Goal: Task Accomplishment & Management: Complete application form

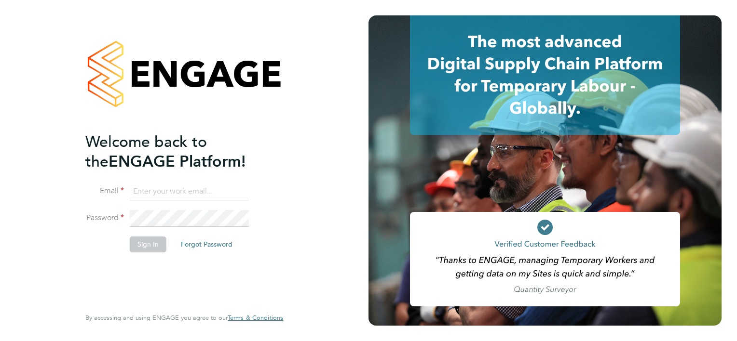
type input "Eleanor@boden-group.co.uk"
click at [147, 241] on button "Sign In" at bounding box center [148, 244] width 37 height 15
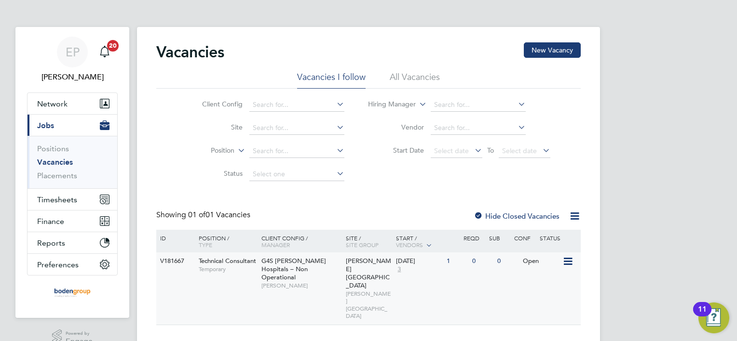
click at [295, 282] on span "[PERSON_NAME]" at bounding box center [301, 286] width 80 height 8
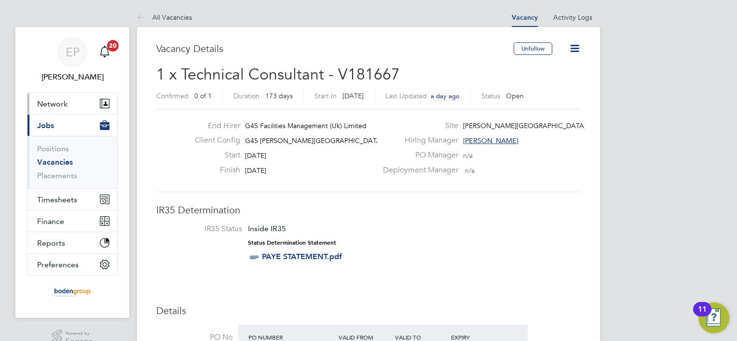
click at [58, 102] on span "Network" at bounding box center [52, 103] width 30 height 9
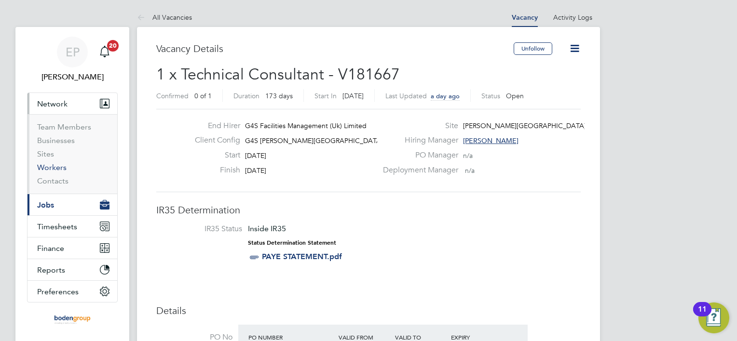
click at [52, 163] on link "Workers" at bounding box center [51, 167] width 29 height 9
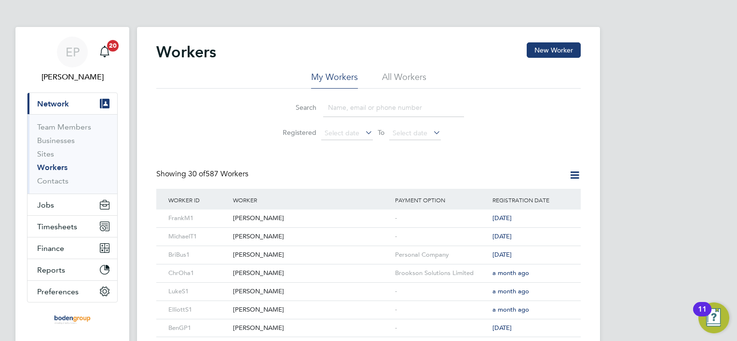
drag, startPoint x: 378, startPoint y: 112, endPoint x: 463, endPoint y: 110, distance: 84.4
click at [378, 112] on input at bounding box center [393, 107] width 141 height 19
type input "nigel"
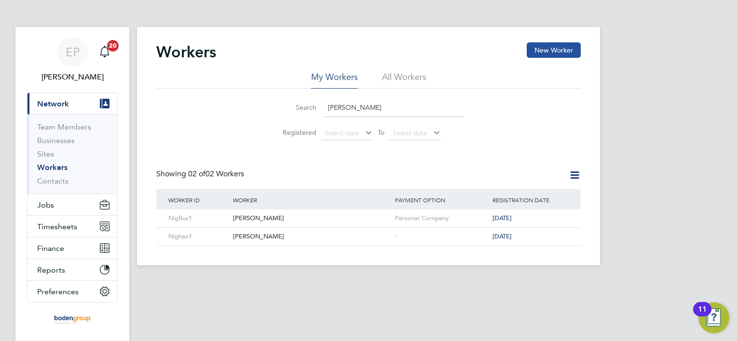
click at [571, 48] on button "New Worker" at bounding box center [554, 49] width 54 height 15
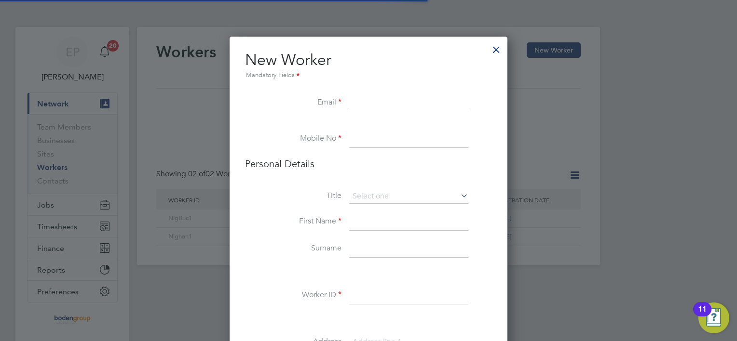
scroll to position [856, 278]
paste input "nroyston1@sky.com"
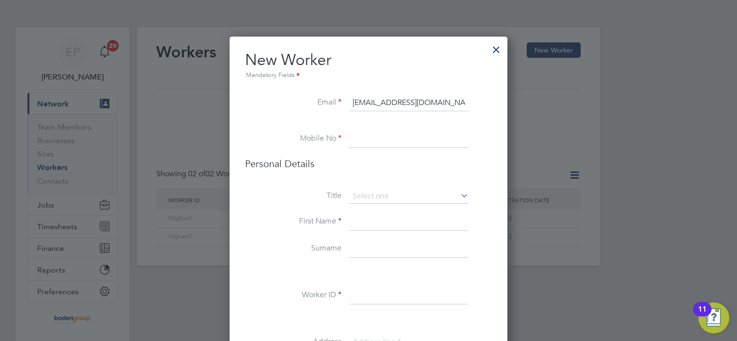
drag, startPoint x: 398, startPoint y: 97, endPoint x: 399, endPoint y: 107, distance: 9.2
click at [399, 102] on input "nroyston1@sky.com" at bounding box center [408, 103] width 119 height 17
click at [417, 102] on input "nroyston1@skkyy.com" at bounding box center [408, 103] width 119 height 17
type input "[EMAIL_ADDRESS]"
click at [374, 142] on input at bounding box center [408, 139] width 119 height 17
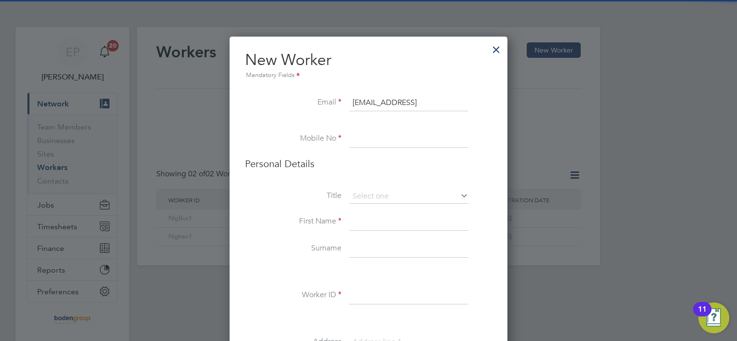
type input "01217021464"
type input "Brian"
type input "Bush"
type input "BriBus1"
type input "Unit 11 Quartz Point Business Park Quartz Point Business Park, Stonebridge Road"
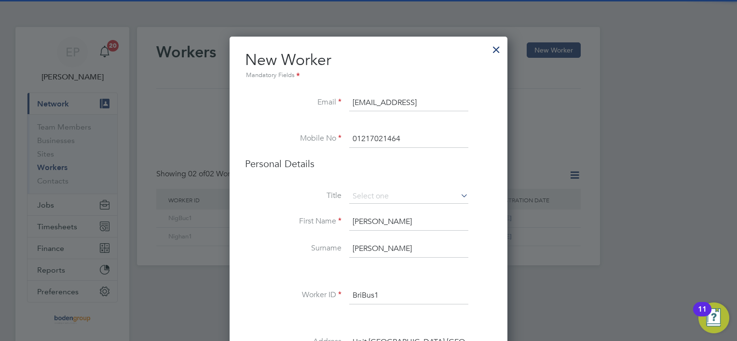
type input "B46 3JL"
type input "WP 02 99 94 B"
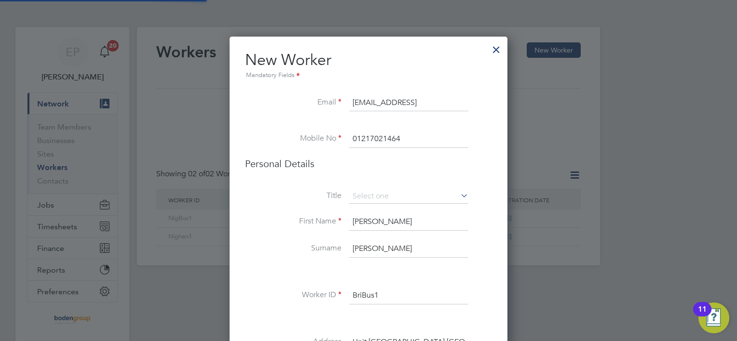
click at [376, 187] on li "Personal Details" at bounding box center [368, 174] width 247 height 32
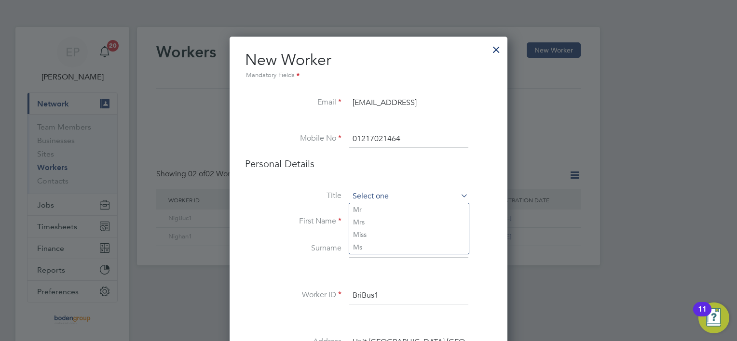
click at [430, 195] on input at bounding box center [408, 196] width 119 height 14
click at [364, 208] on li "Mr" at bounding box center [409, 209] width 120 height 13
type input "Mr"
drag, startPoint x: 376, startPoint y: 222, endPoint x: 333, endPoint y: 212, distance: 44.1
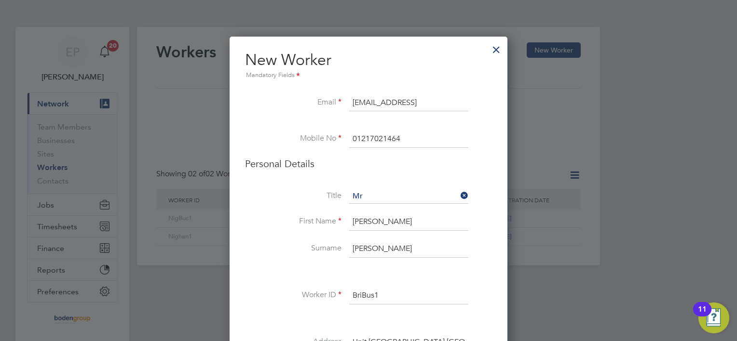
type input "[PERSON_NAME]"
drag, startPoint x: 352, startPoint y: 249, endPoint x: 369, endPoint y: 246, distance: 17.5
click at [369, 246] on input "Bush" at bounding box center [408, 249] width 119 height 17
type input "Royston"
drag, startPoint x: 380, startPoint y: 288, endPoint x: 323, endPoint y: 293, distance: 57.5
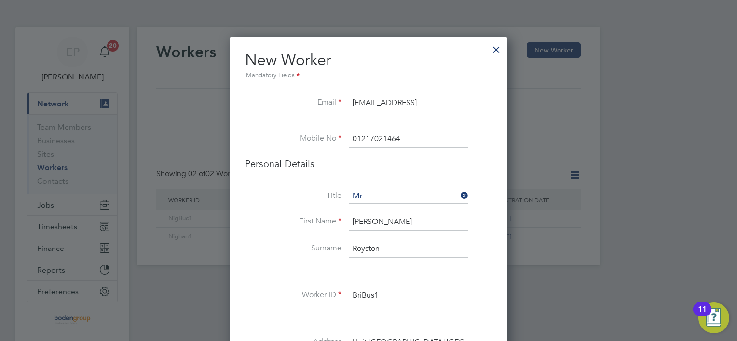
click at [323, 293] on li "Worker ID BriBus1" at bounding box center [368, 300] width 247 height 27
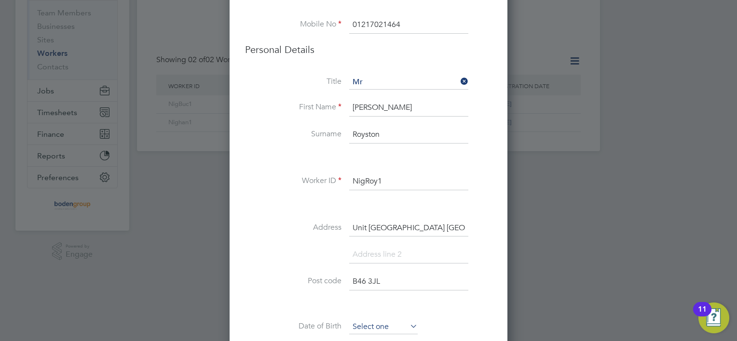
scroll to position [289, 0]
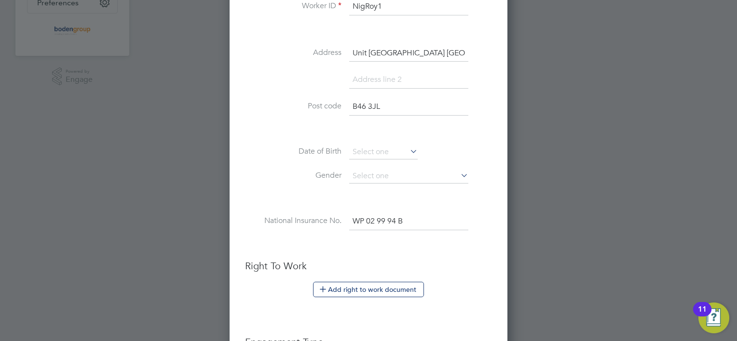
type input "NigRoy1"
drag, startPoint x: 370, startPoint y: 225, endPoint x: 343, endPoint y: 226, distance: 27.0
click at [343, 226] on li "National Insurance No. WP 02 99 94 B" at bounding box center [368, 226] width 247 height 27
paste input "NR 20 77 76 D"
type input "NR 20 77 76 D"
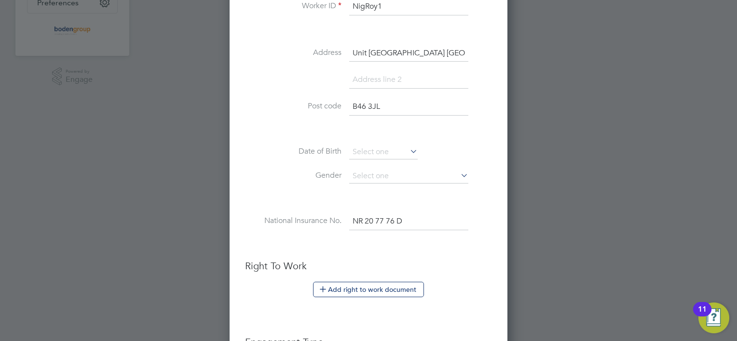
click at [362, 244] on li at bounding box center [368, 245] width 247 height 10
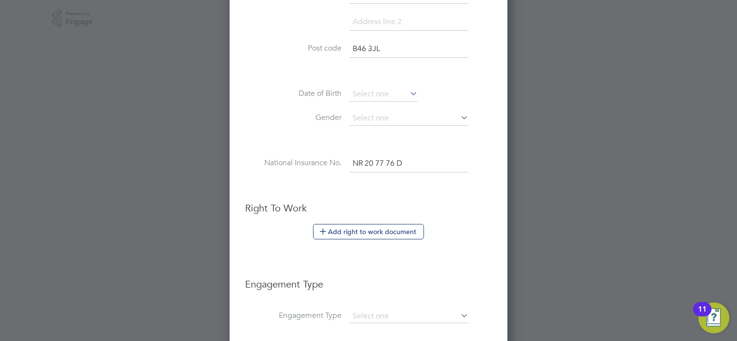
scroll to position [434, 0]
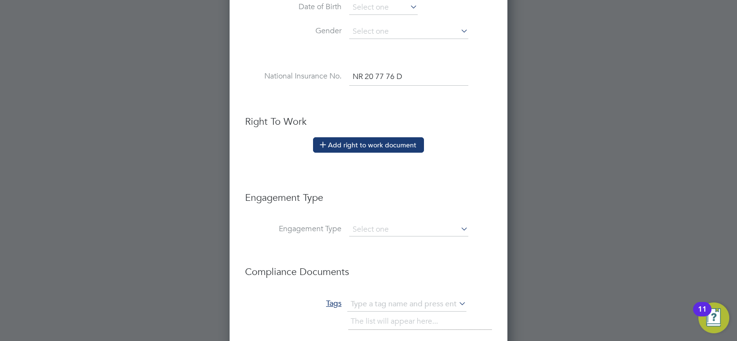
click at [376, 139] on button "Add right to work document" at bounding box center [368, 144] width 111 height 15
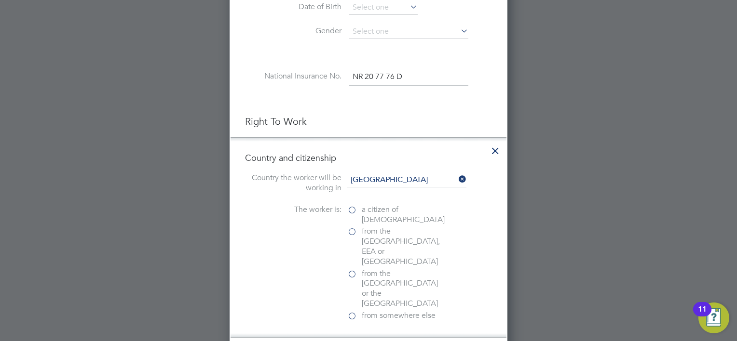
scroll to position [1002, 278]
click at [351, 205] on label "a citizen of United Kingdom" at bounding box center [395, 215] width 96 height 20
click at [0, 0] on input "a citizen of United Kingdom" at bounding box center [0, 0] width 0 height 0
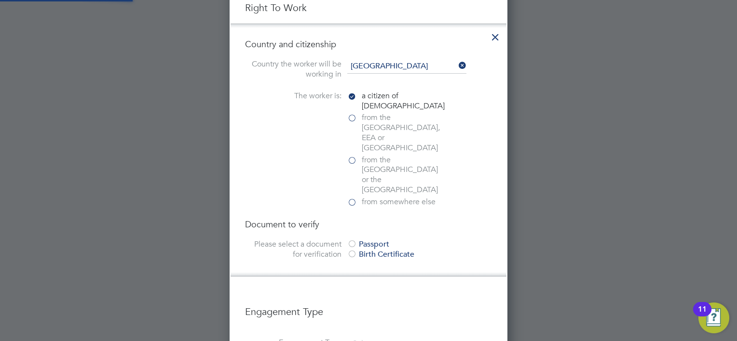
scroll to position [627, 0]
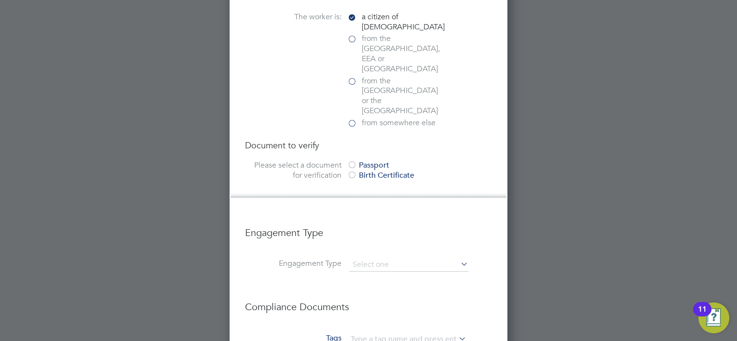
click at [351, 161] on div at bounding box center [352, 166] width 10 height 10
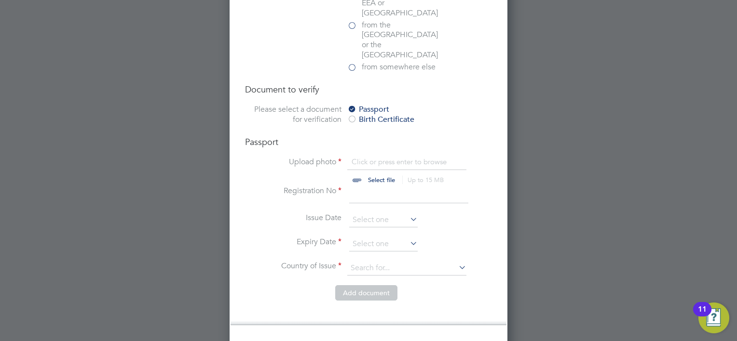
scroll to position [723, 0]
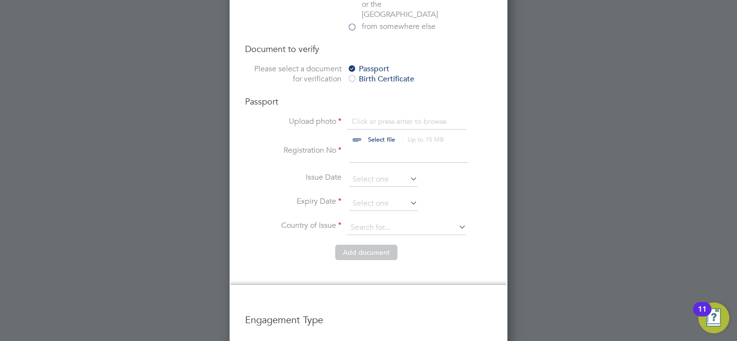
click at [376, 117] on input "file" at bounding box center [390, 131] width 151 height 29
type input "C:\fakepath\DocumentPassportFrontImgIMG0332_021020250842104210.gif"
click at [379, 117] on input "file" at bounding box center [390, 131] width 151 height 29
type input "C:\fakepath\DocumentPassportFrontImgIMG0332_021020250842104210.jpg"
drag, startPoint x: 365, startPoint y: 125, endPoint x: 366, endPoint y: 130, distance: 4.9
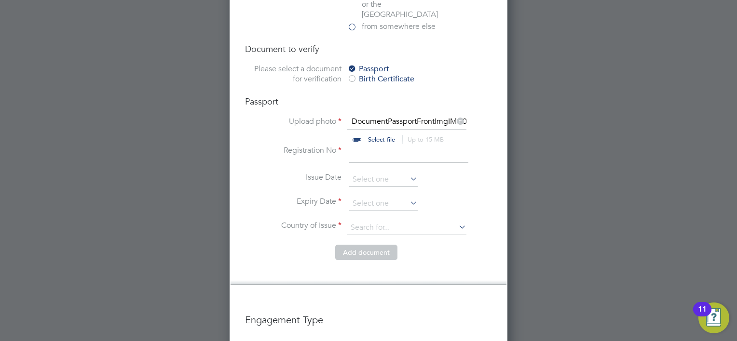
click at [365, 146] on input at bounding box center [408, 154] width 119 height 17
drag, startPoint x: 625, startPoint y: 221, endPoint x: 560, endPoint y: 190, distance: 71.8
click at [622, 219] on div at bounding box center [368, 170] width 737 height 341
drag, startPoint x: 359, startPoint y: 118, endPoint x: 357, endPoint y: 123, distance: 6.3
click at [359, 146] on input at bounding box center [408, 154] width 119 height 17
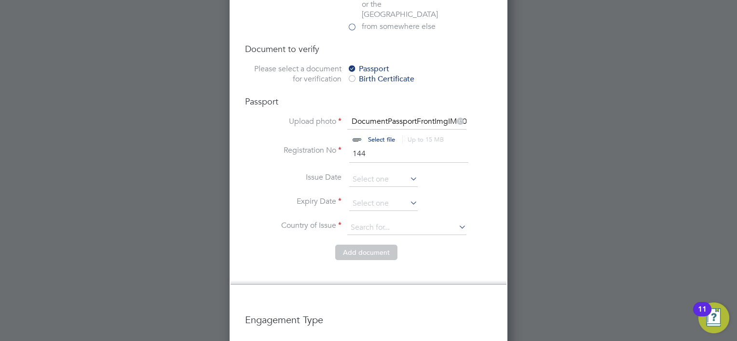
click at [557, 336] on div at bounding box center [368, 170] width 737 height 341
click at [374, 146] on input "144" at bounding box center [408, 154] width 119 height 17
drag, startPoint x: 664, startPoint y: 236, endPoint x: 641, endPoint y: 222, distance: 27.0
click at [664, 236] on div at bounding box center [368, 170] width 737 height 341
click at [384, 146] on input "144231" at bounding box center [408, 154] width 119 height 17
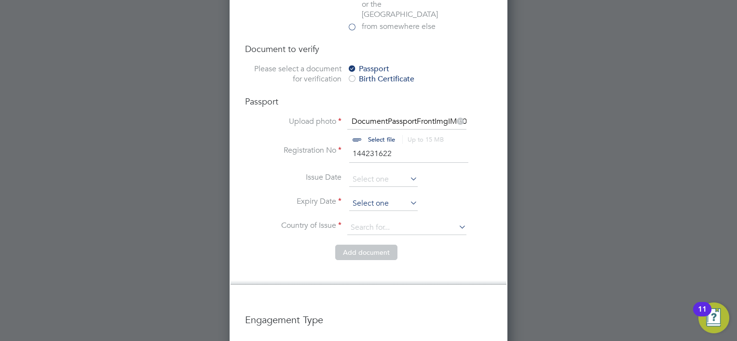
type input "144231622"
click at [387, 197] on input at bounding box center [383, 204] width 68 height 14
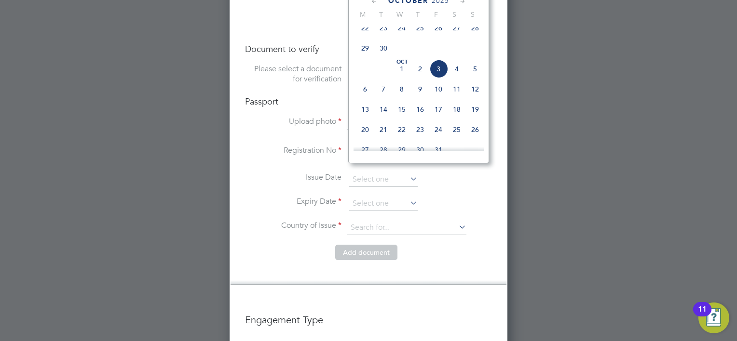
drag, startPoint x: 599, startPoint y: 136, endPoint x: 543, endPoint y: 143, distance: 55.8
click at [599, 137] on div at bounding box center [368, 170] width 737 height 341
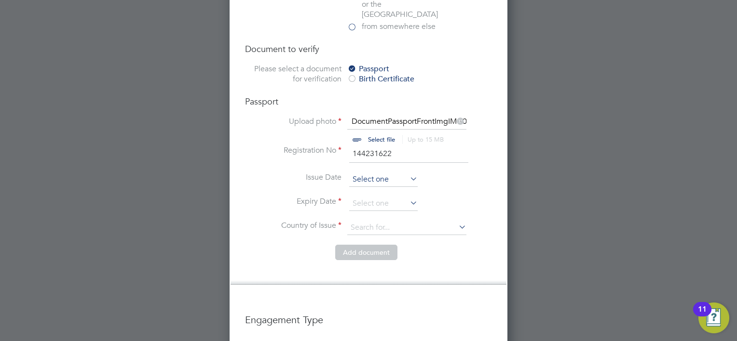
click at [378, 173] on input at bounding box center [383, 180] width 68 height 14
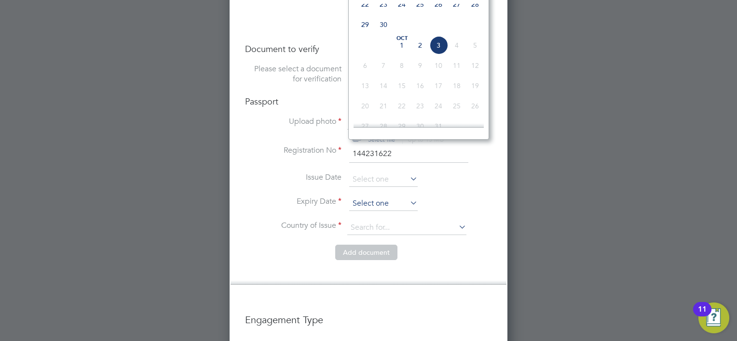
click at [374, 197] on input at bounding box center [383, 204] width 68 height 14
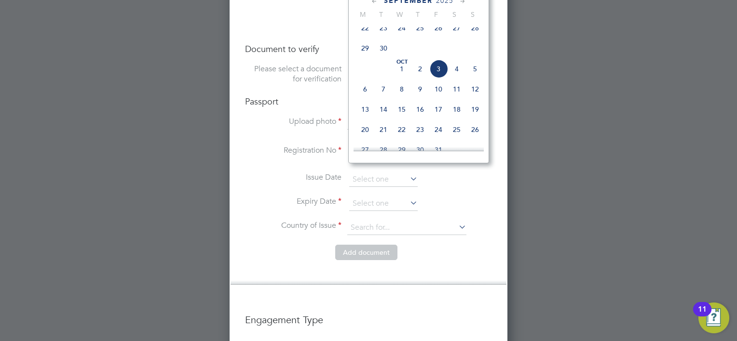
scroll to position [128, 0]
click at [436, 1] on span "2025" at bounding box center [436, 1] width 17 height 8
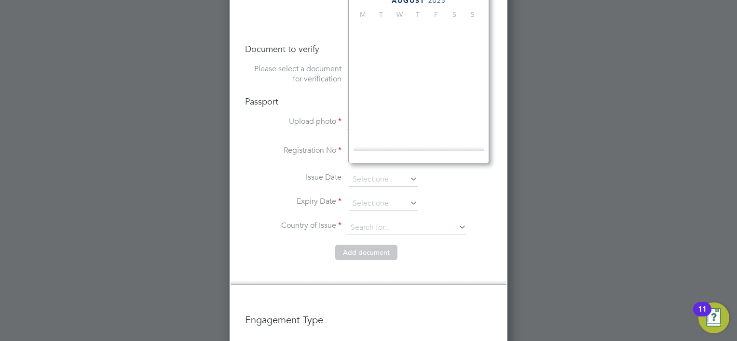
scroll to position [258, 0]
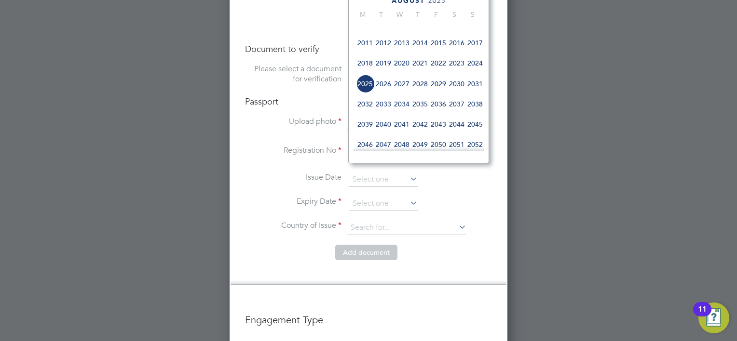
click at [403, 109] on span "2034" at bounding box center [401, 104] width 18 height 18
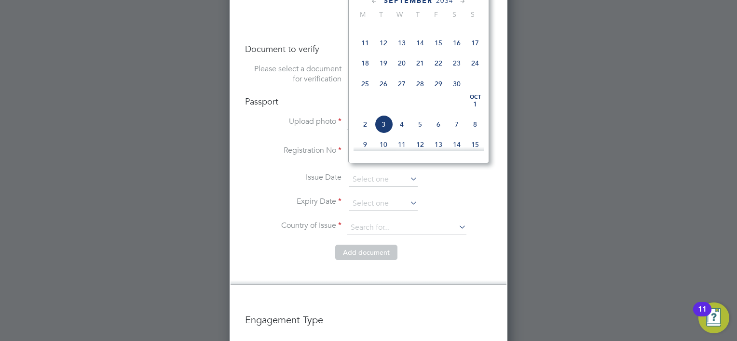
click at [372, 0] on icon at bounding box center [374, 1] width 9 height 11
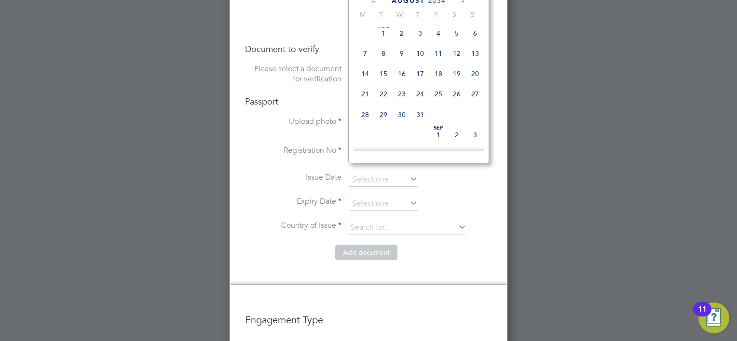
click at [372, 0] on icon at bounding box center [374, 1] width 9 height 11
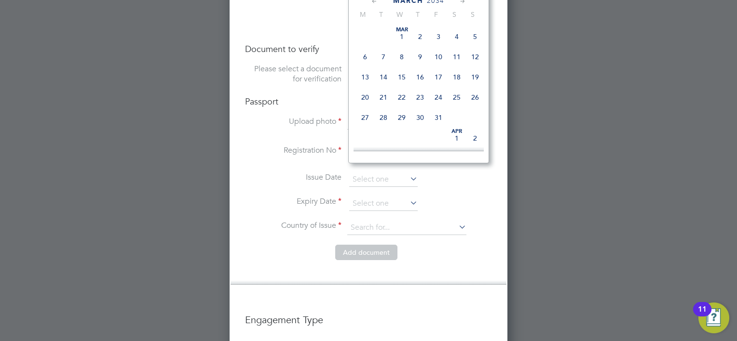
click at [372, 0] on icon at bounding box center [374, 1] width 9 height 11
click at [382, 76] on span "10" at bounding box center [383, 77] width 18 height 18
type input "10 Jan 2034"
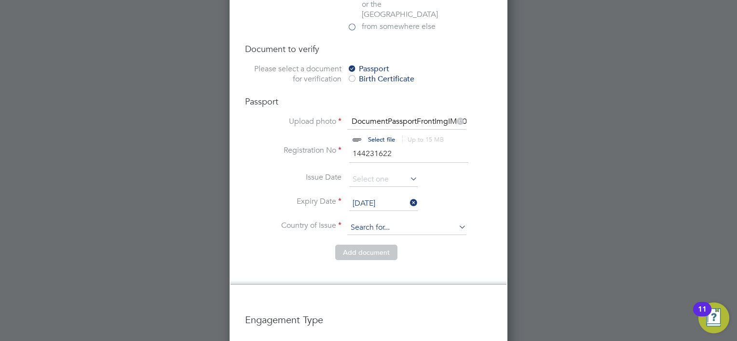
click at [402, 221] on input at bounding box center [406, 228] width 119 height 14
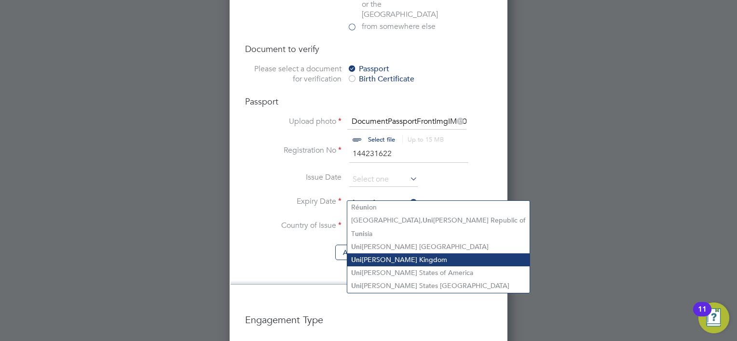
click at [387, 257] on li "Uni ted Kingdom" at bounding box center [438, 260] width 182 height 13
type input "United Kingdom"
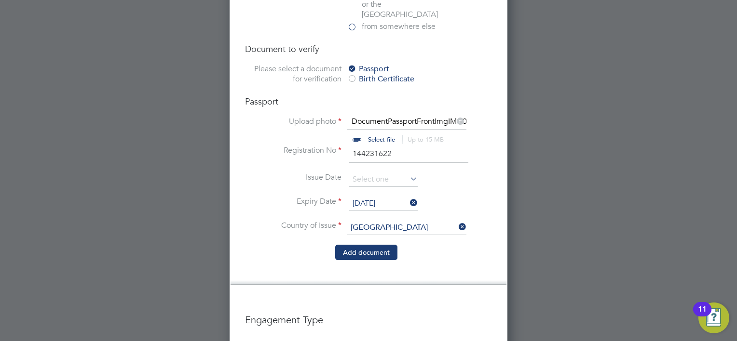
click at [370, 245] on button "Add document" at bounding box center [366, 252] width 62 height 15
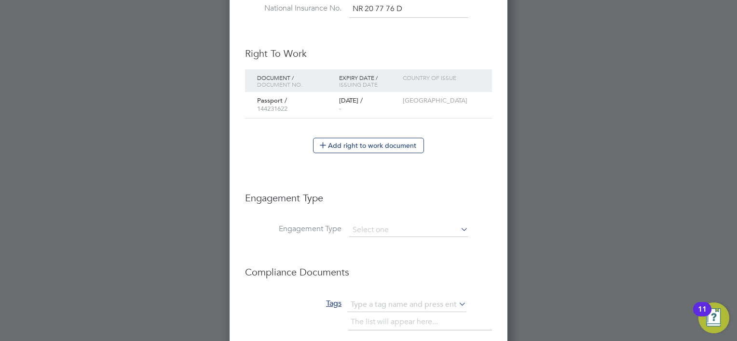
scroll to position [450, 0]
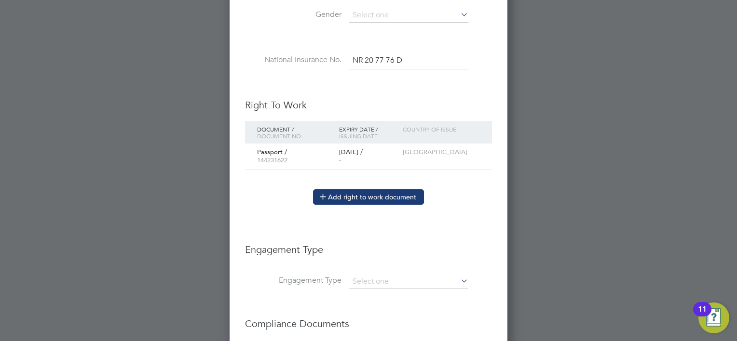
click at [386, 193] on button "Add right to work document" at bounding box center [368, 196] width 111 height 15
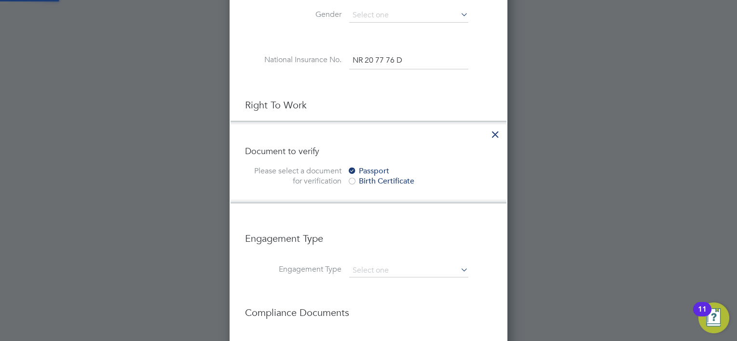
scroll to position [5, 5]
click at [494, 126] on icon at bounding box center [494, 131] width 17 height 17
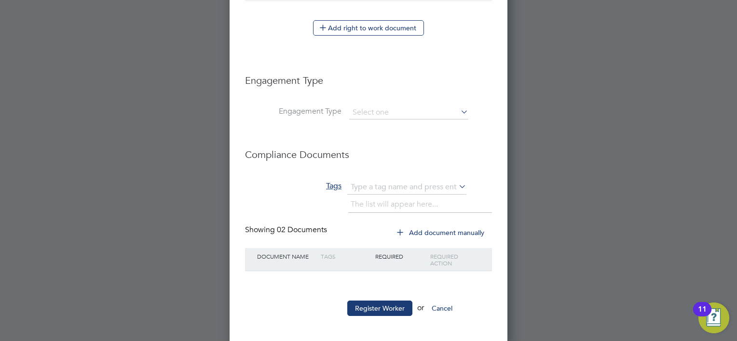
scroll to position [571, 0]
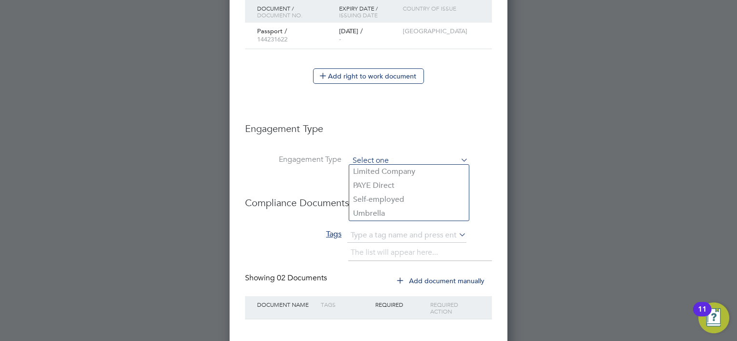
click at [390, 154] on input at bounding box center [408, 161] width 119 height 14
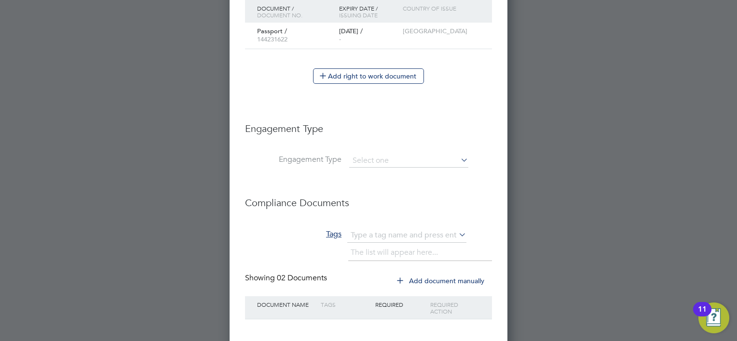
click at [388, 210] on li "Umbrella" at bounding box center [409, 214] width 120 height 14
type input "Umbrella"
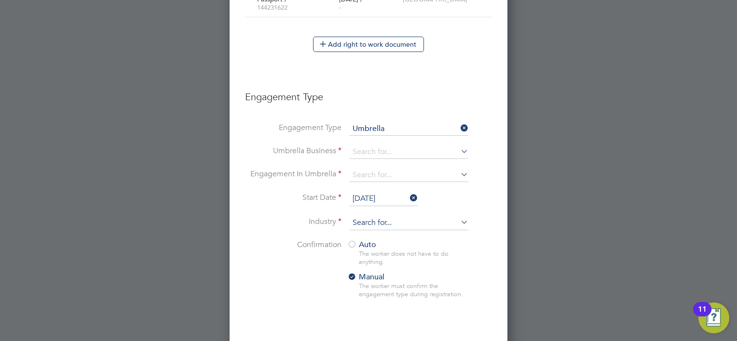
scroll to position [620, 0]
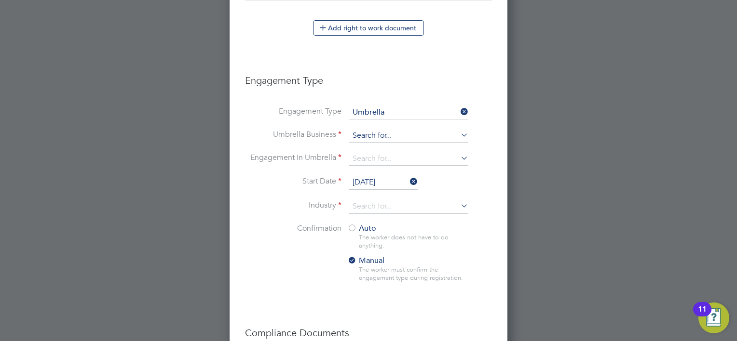
click at [387, 133] on input at bounding box center [408, 136] width 119 height 14
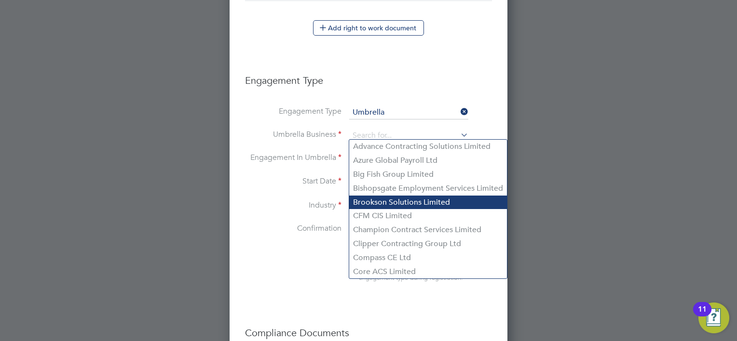
click at [407, 205] on li "Brookson Solutions Limited" at bounding box center [428, 203] width 158 height 14
type input "Brookson Solutions Limited"
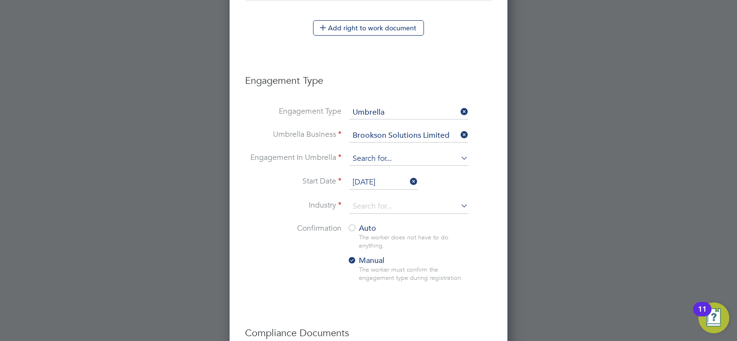
click at [392, 159] on input at bounding box center [408, 159] width 119 height 14
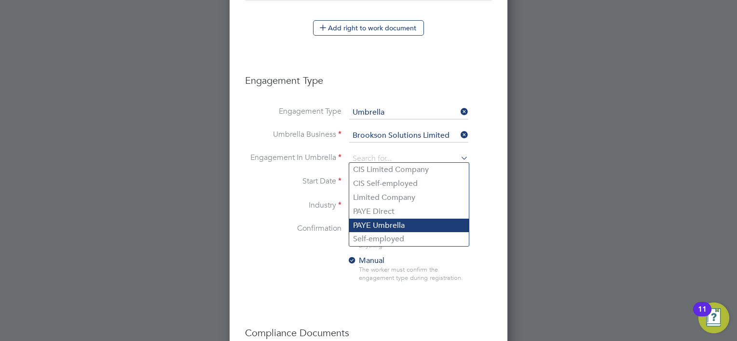
click at [392, 224] on li "PAYE Umbrella" at bounding box center [409, 226] width 120 height 14
type input "PAYE Umbrella"
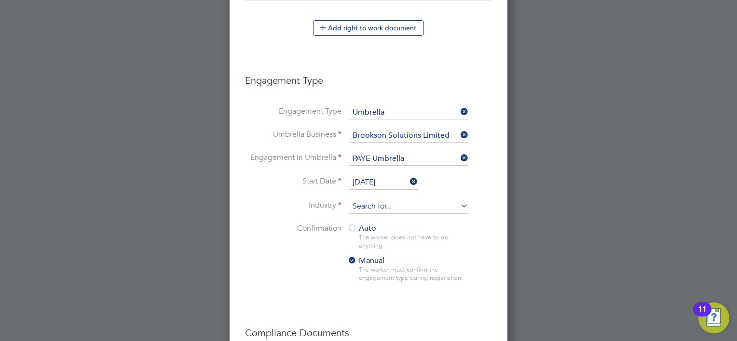
click at [387, 206] on input at bounding box center [408, 207] width 119 height 14
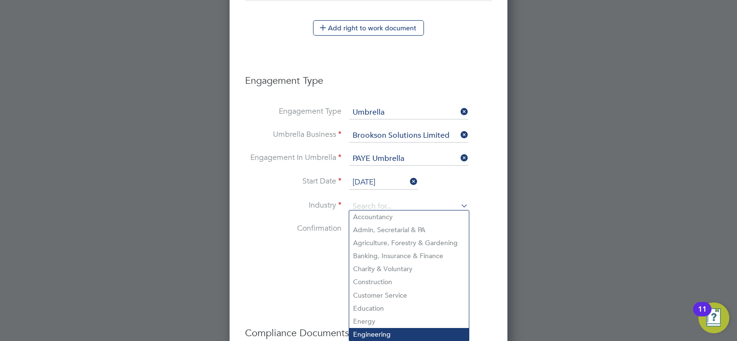
click at [379, 332] on li "Engineering" at bounding box center [409, 334] width 120 height 13
type input "Engineering"
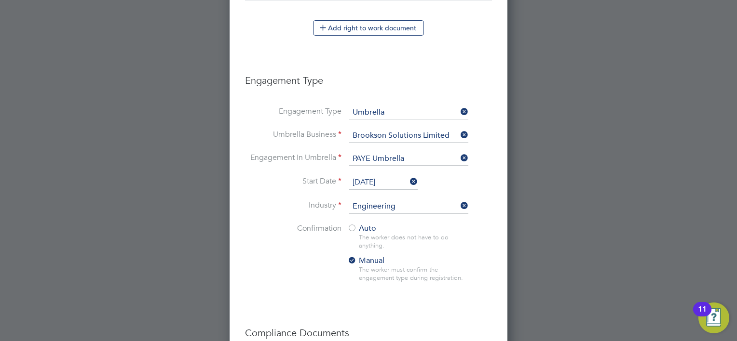
click at [354, 225] on div at bounding box center [352, 229] width 10 height 10
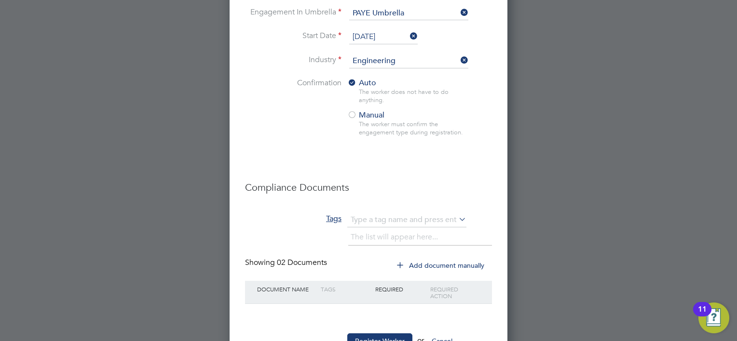
scroll to position [797, 0]
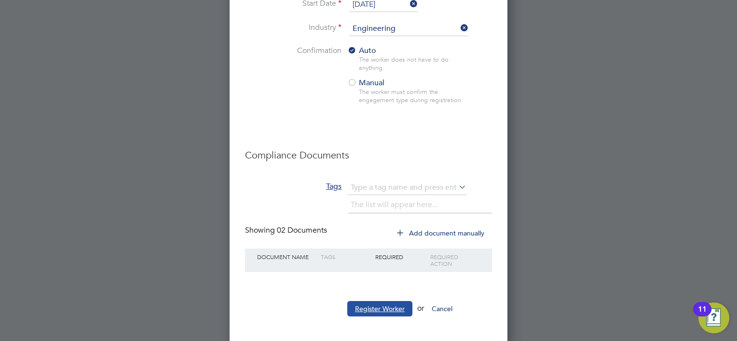
click at [375, 303] on button "Register Worker" at bounding box center [379, 308] width 65 height 15
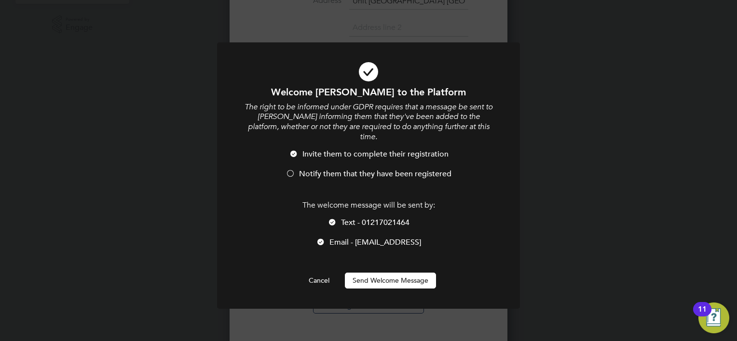
click at [291, 170] on div at bounding box center [290, 175] width 10 height 10
click at [316, 238] on div at bounding box center [321, 243] width 10 height 10
click at [376, 273] on button "Send Welcome Message" at bounding box center [390, 280] width 91 height 15
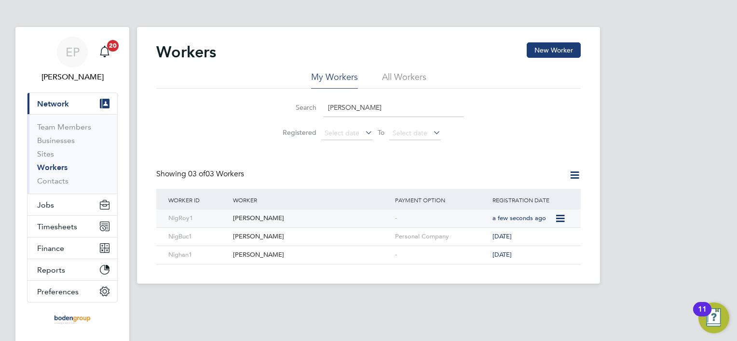
click at [294, 216] on div "[PERSON_NAME]" at bounding box center [311, 219] width 162 height 18
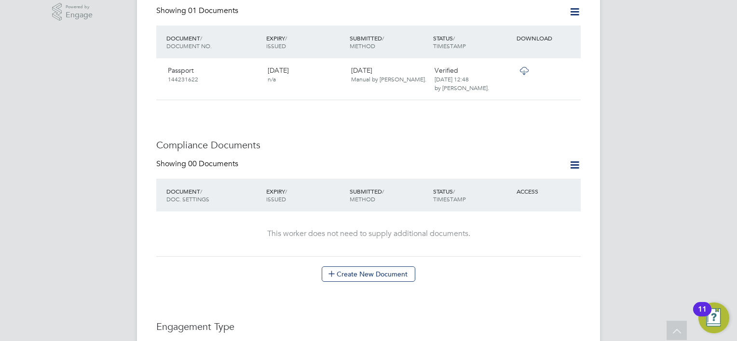
scroll to position [338, 0]
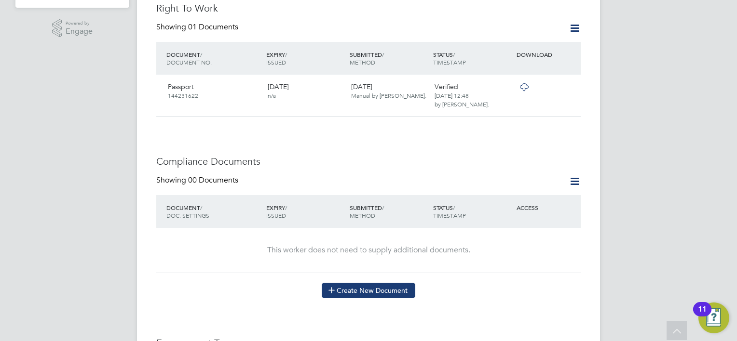
click at [372, 298] on button "Create New Document" at bounding box center [369, 290] width 94 height 15
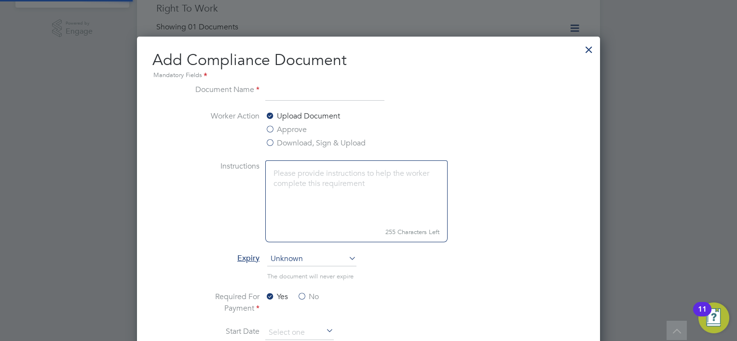
scroll to position [504, 463]
drag, startPoint x: 303, startPoint y: 86, endPoint x: 458, endPoint y: 106, distance: 156.5
click at [529, 112] on li "Worker Action Upload Document Approve Download, Sign & Upload" at bounding box center [368, 135] width 363 height 50
drag, startPoint x: 314, startPoint y: 92, endPoint x: 322, endPoint y: 112, distance: 21.8
click at [314, 93] on input "Right to woktr document" at bounding box center [324, 92] width 119 height 17
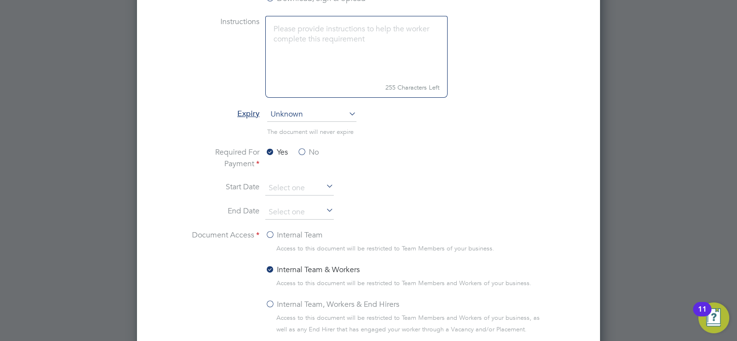
scroll to position [530, 0]
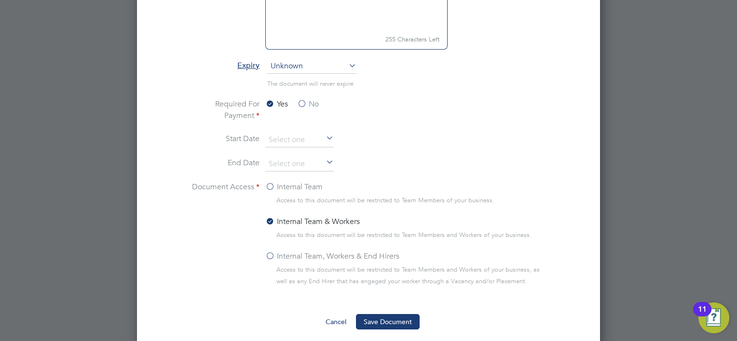
type input "Right to work document"
click at [300, 98] on label "No" at bounding box center [308, 104] width 22 height 12
click at [0, 0] on input "No" at bounding box center [0, 0] width 0 height 0
click at [268, 253] on label "Internal Team, Workers & End Hirers" at bounding box center [332, 257] width 134 height 12
click at [0, 0] on input "Internal Team, Workers & End Hirers" at bounding box center [0, 0] width 0 height 0
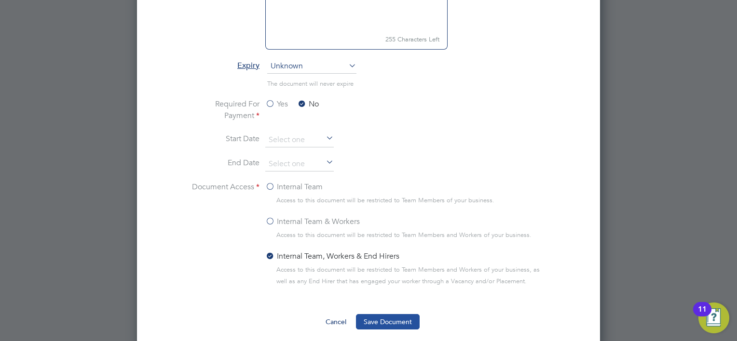
click at [392, 319] on button "Save Document" at bounding box center [388, 321] width 64 height 15
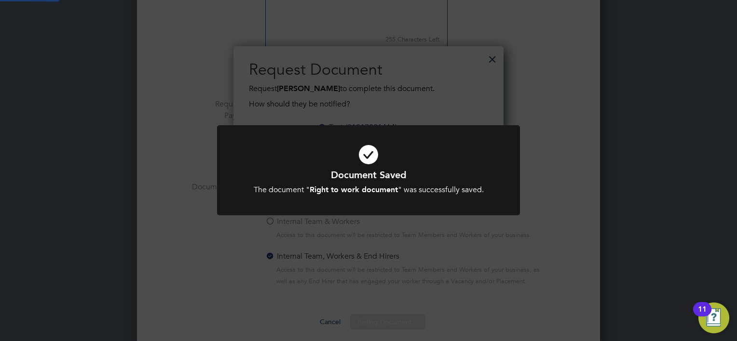
scroll to position [154, 270]
click at [646, 232] on div "Document Saved The document " Right to work document " was successfully saved. …" at bounding box center [368, 170] width 737 height 341
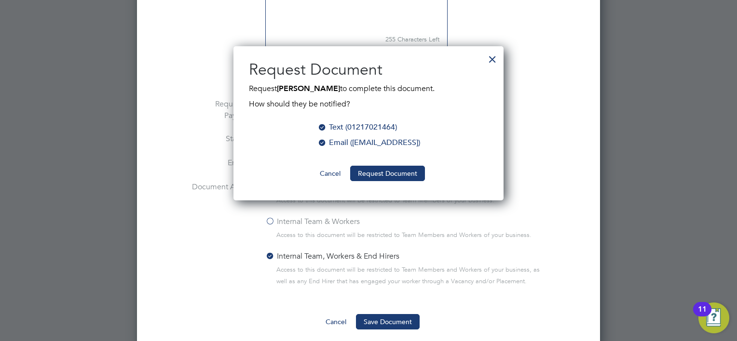
click at [317, 138] on div at bounding box center [322, 142] width 10 height 10
click at [376, 170] on button "Request Document" at bounding box center [387, 173] width 75 height 15
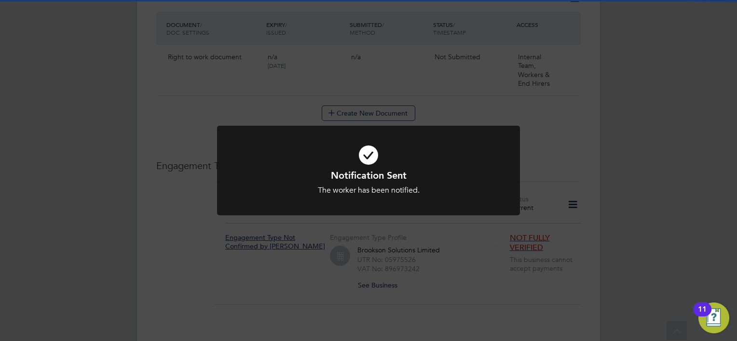
drag, startPoint x: 658, startPoint y: 189, endPoint x: 562, endPoint y: 177, distance: 96.6
click at [657, 189] on div "Notification Sent The worker has been notified. Cancel Okay" at bounding box center [368, 170] width 737 height 341
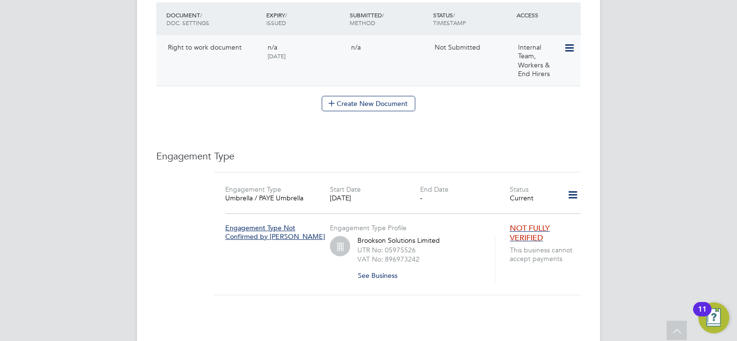
click at [564, 54] on icon at bounding box center [569, 48] width 10 height 12
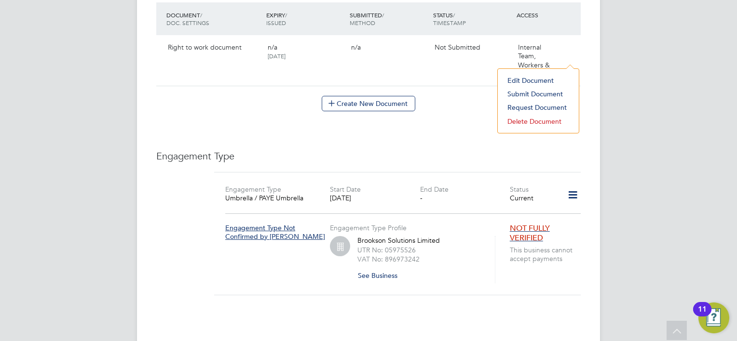
click at [521, 90] on li "Submit Document" at bounding box center [537, 94] width 71 height 14
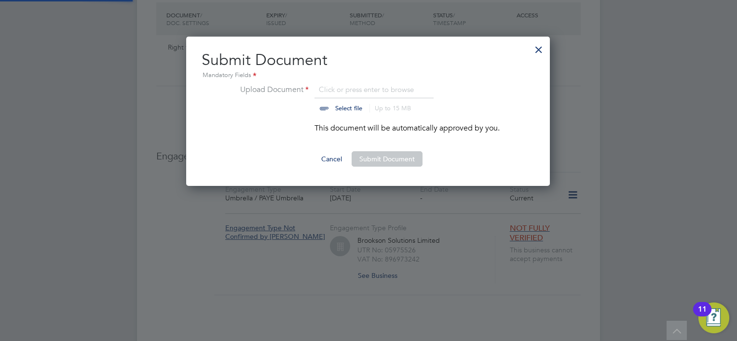
scroll to position [149, 365]
click at [359, 111] on input "file" at bounding box center [357, 98] width 151 height 29
type input "C:\fakepath\Right To Work - 34546 - 638949894779686209.pdf"
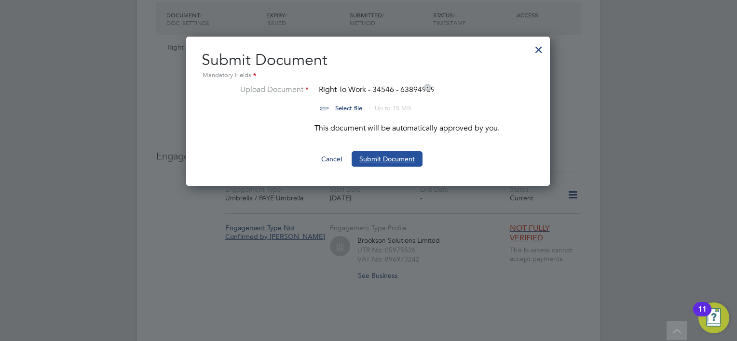
click at [394, 156] on button "Submit Document" at bounding box center [386, 158] width 71 height 15
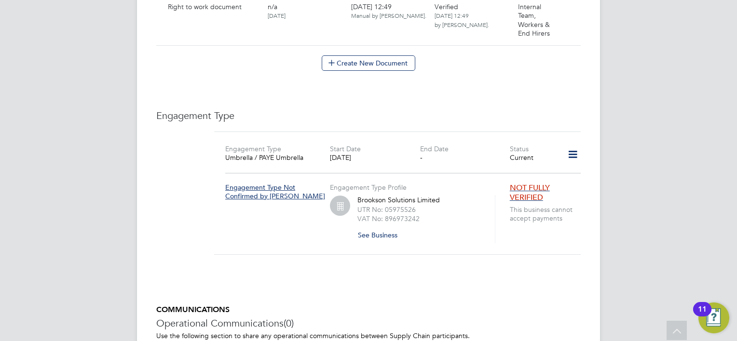
scroll to position [434, 0]
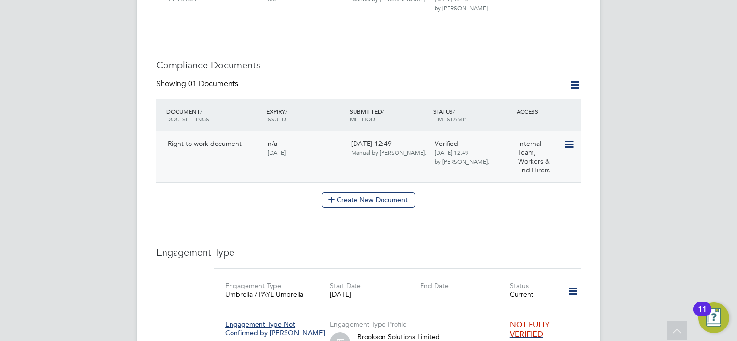
drag, startPoint x: 571, startPoint y: 158, endPoint x: 563, endPoint y: 156, distance: 8.3
click at [571, 150] on icon at bounding box center [569, 145] width 10 height 12
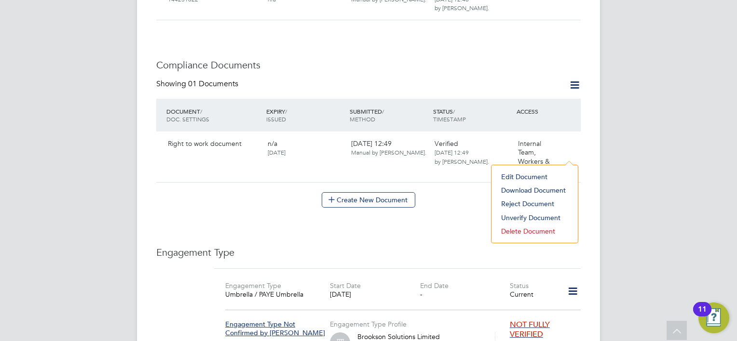
click at [523, 189] on li "Download Document" at bounding box center [534, 191] width 77 height 14
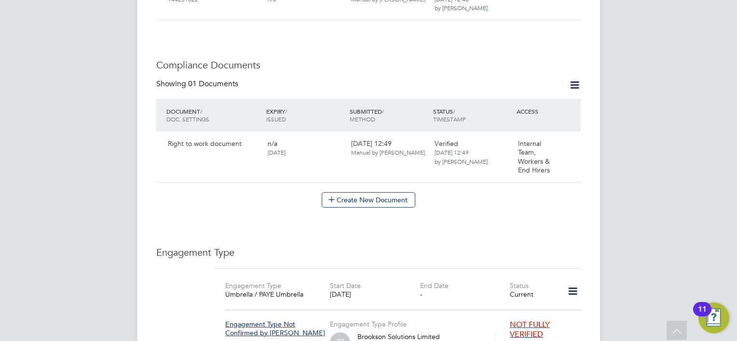
click at [575, 91] on icon at bounding box center [574, 85] width 12 height 12
click at [569, 71] on h3 "Compliance Documents" at bounding box center [368, 65] width 424 height 13
click at [351, 208] on button "Create New Document" at bounding box center [369, 199] width 94 height 15
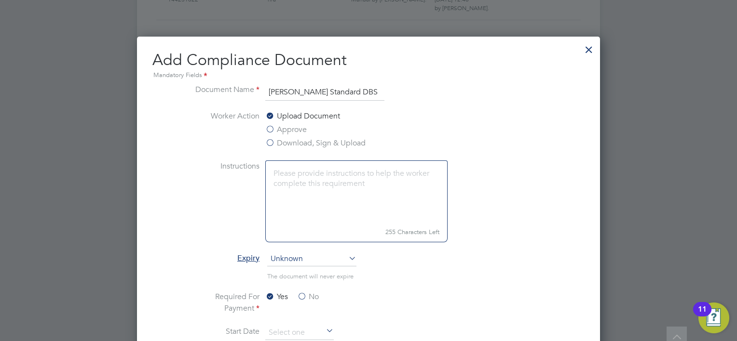
scroll to position [675, 0]
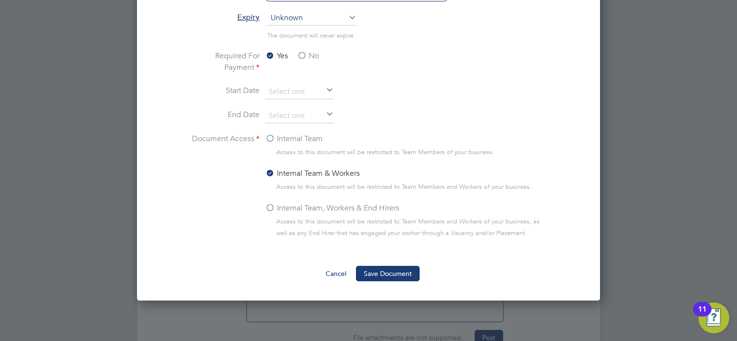
type input "Nigel Royston Standard DBS"
click at [303, 54] on label "No" at bounding box center [308, 56] width 22 height 12
click at [0, 0] on input "No" at bounding box center [0, 0] width 0 height 0
click at [270, 205] on label "Internal Team, Workers & End Hirers" at bounding box center [332, 209] width 134 height 12
click at [0, 0] on input "Internal Team, Workers & End Hirers" at bounding box center [0, 0] width 0 height 0
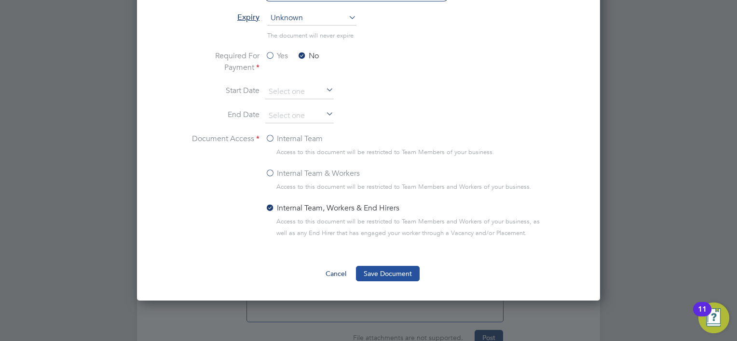
click at [397, 280] on button "Save Document" at bounding box center [388, 273] width 64 height 15
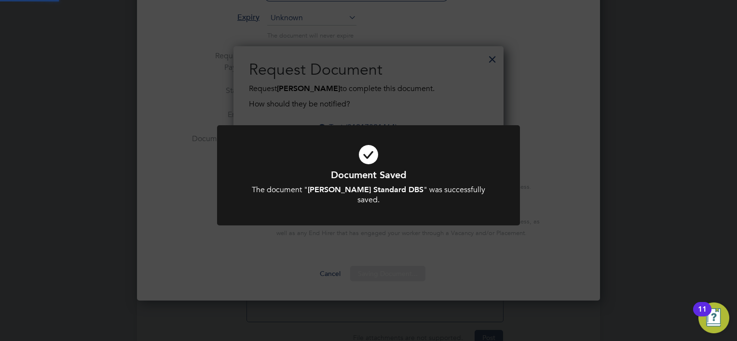
scroll to position [154, 270]
click at [646, 174] on div "Document Saved The document " Nigel Royston Standard DBS " was successfully sav…" at bounding box center [368, 170] width 737 height 341
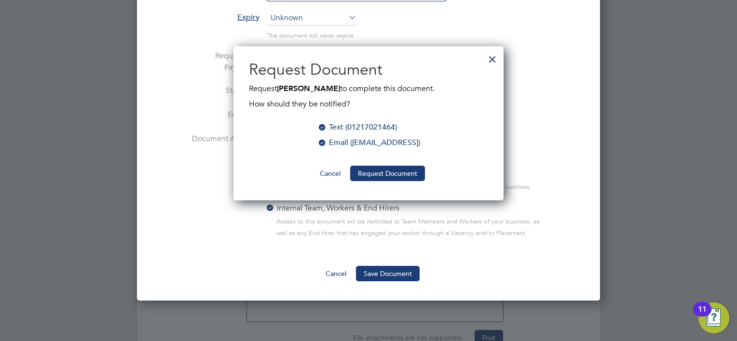
click at [306, 135] on ul "Text (01217021464) Email (nroyston1@skkyy.ccom)" at bounding box center [368, 140] width 239 height 37
click at [317, 140] on div at bounding box center [322, 142] width 10 height 10
drag, startPoint x: 401, startPoint y: 175, endPoint x: 607, endPoint y: 180, distance: 206.4
click at [400, 175] on button "Request Document" at bounding box center [387, 173] width 75 height 15
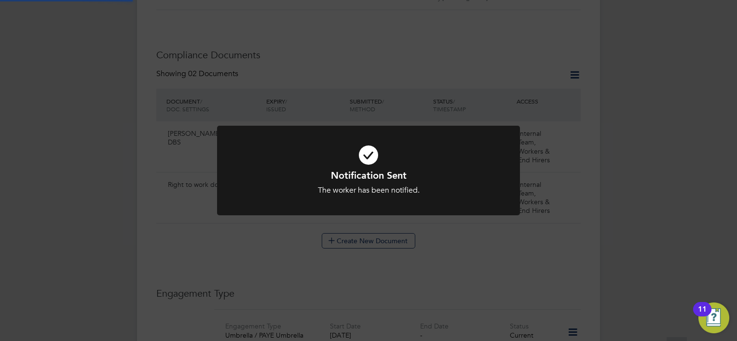
click at [606, 122] on div "Notification Sent The worker has been notified. Cancel Okay" at bounding box center [368, 170] width 737 height 341
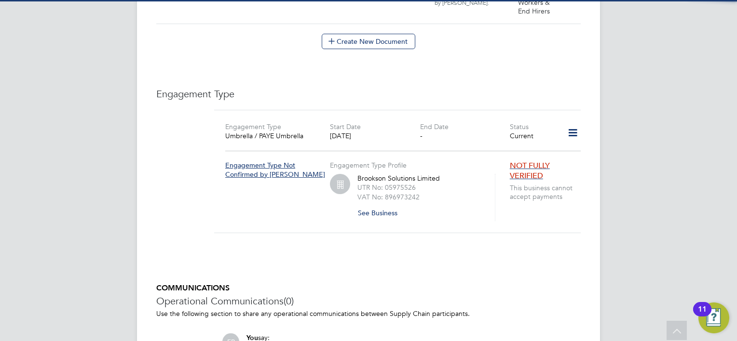
scroll to position [675, 0]
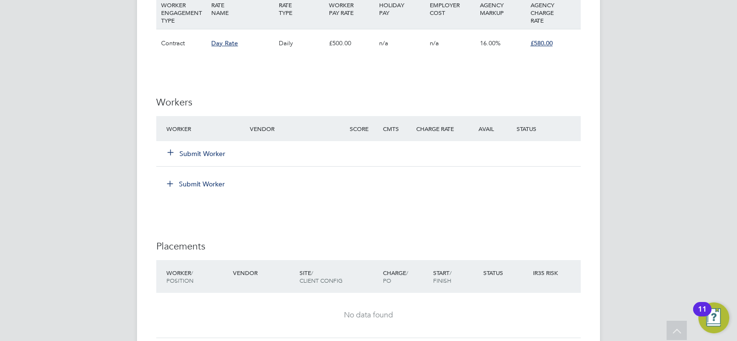
scroll to position [1398, 0]
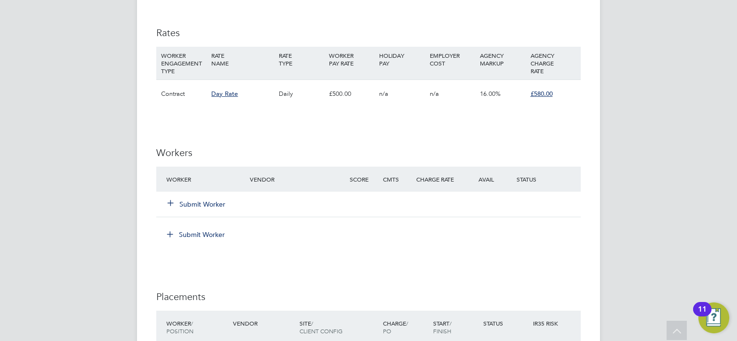
click at [183, 206] on button "Submit Worker" at bounding box center [197, 205] width 58 height 10
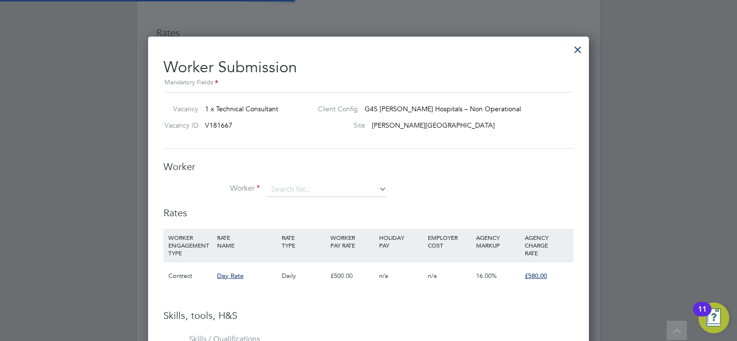
scroll to position [608, 441]
click at [307, 187] on input at bounding box center [327, 190] width 119 height 14
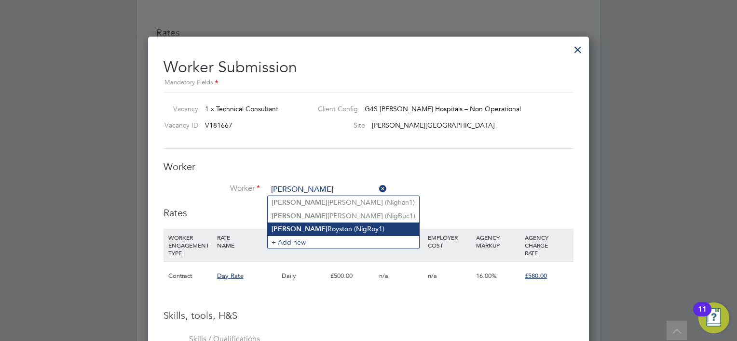
click at [305, 226] on li "[PERSON_NAME] (NigRoy1)" at bounding box center [343, 229] width 151 height 13
type input "[PERSON_NAME] (NigRoy1)"
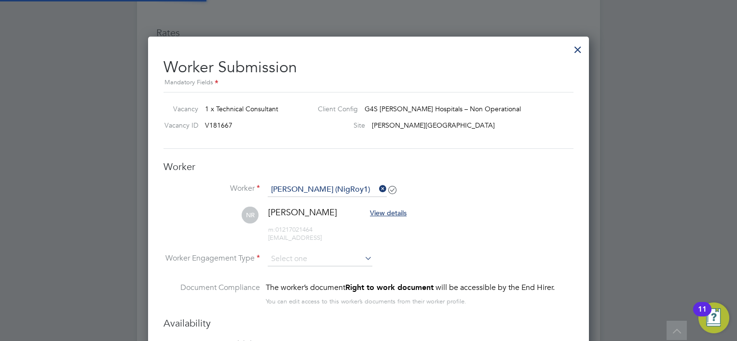
scroll to position [809, 441]
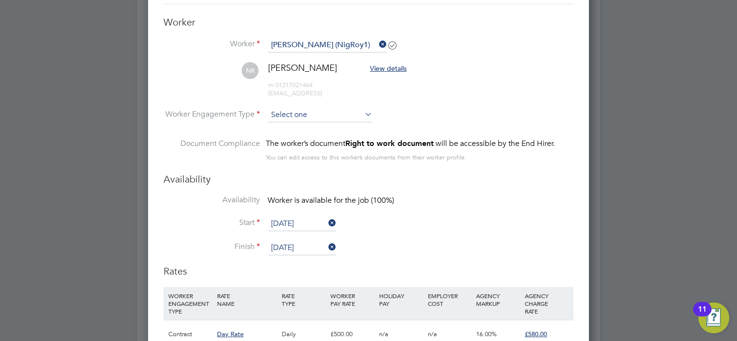
click at [324, 117] on input at bounding box center [320, 115] width 105 height 14
click at [297, 124] on li "Contract" at bounding box center [320, 127] width 105 height 13
type input "Contract"
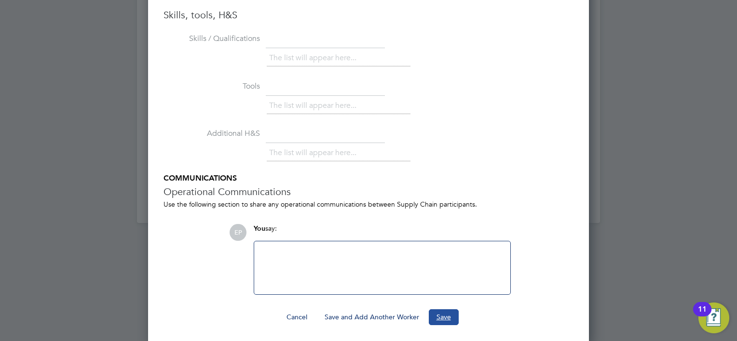
click at [435, 312] on button "Save" at bounding box center [444, 317] width 30 height 15
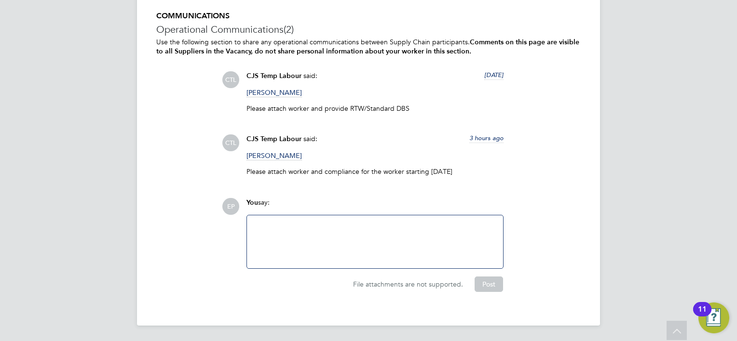
click at [326, 230] on div at bounding box center [375, 241] width 244 height 41
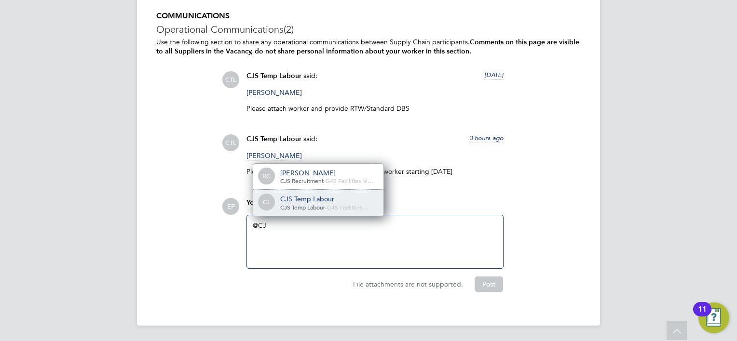
click at [306, 202] on div "CJS Temp Labour" at bounding box center [328, 199] width 96 height 9
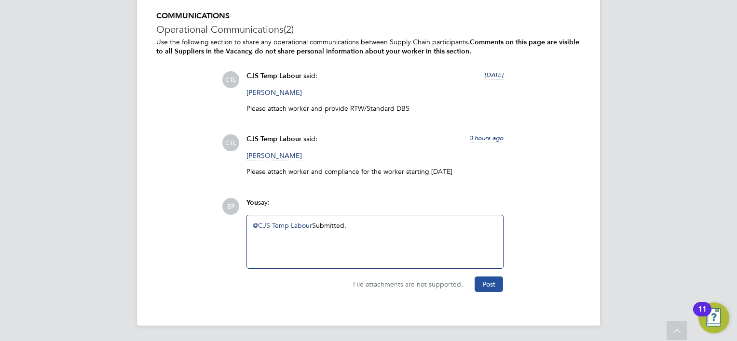
click at [495, 287] on button "Post" at bounding box center [488, 284] width 28 height 15
